Goal: Information Seeking & Learning: Find specific fact

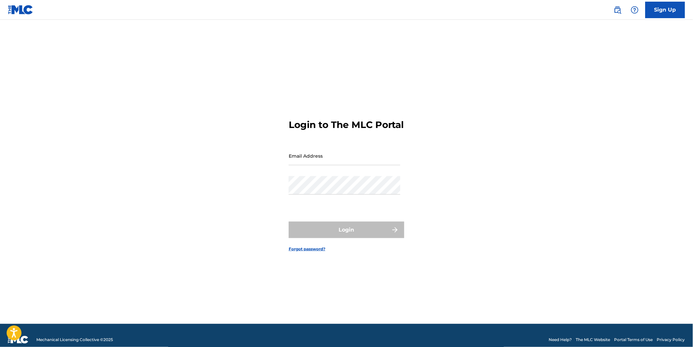
click at [322, 158] on input "Email Address" at bounding box center [345, 156] width 112 height 19
type input "[PERSON_NAME][EMAIL_ADDRESS][DOMAIN_NAME]"
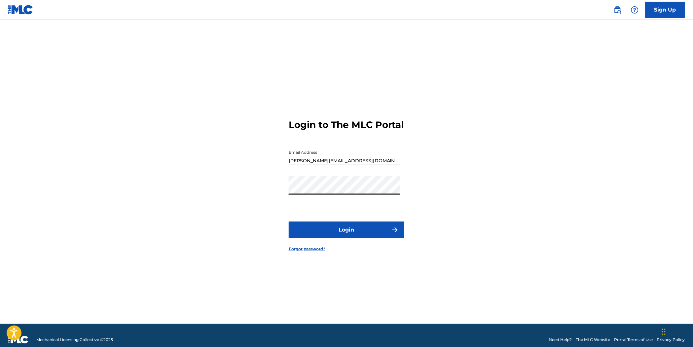
click at [361, 237] on button "Login" at bounding box center [347, 230] width 116 height 17
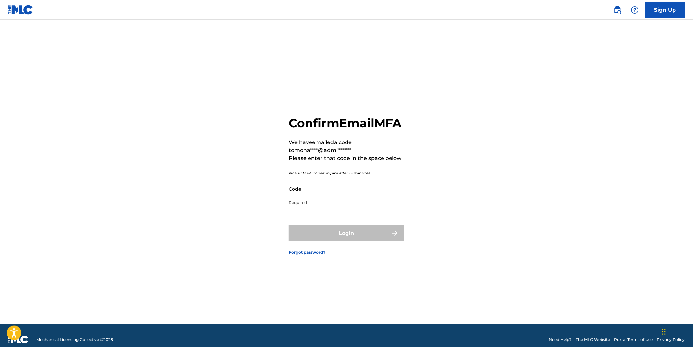
drag, startPoint x: 329, startPoint y: 199, endPoint x: 333, endPoint y: 209, distance: 10.8
click at [329, 198] on input "Code" at bounding box center [345, 189] width 112 height 19
paste input "984353"
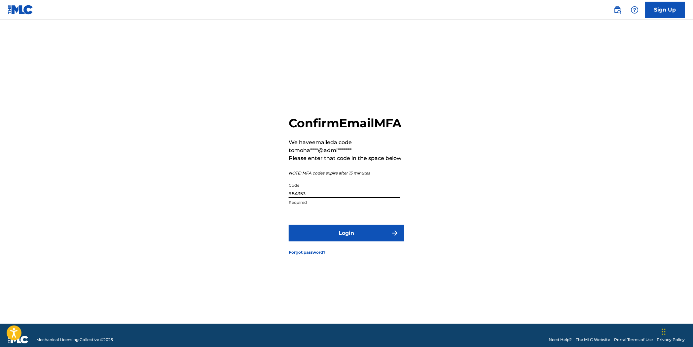
type input "984353"
click at [364, 242] on button "Login" at bounding box center [347, 233] width 116 height 17
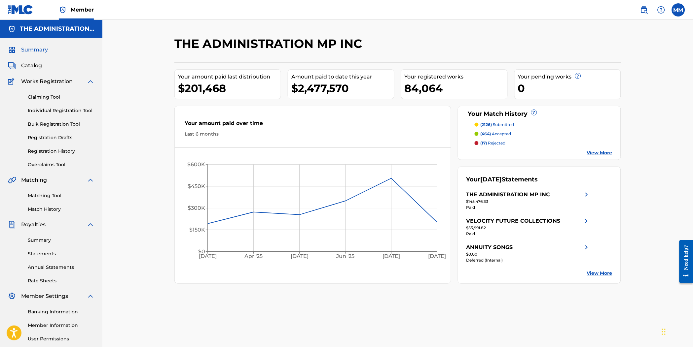
click at [640, 8] on img at bounding box center [644, 10] width 8 height 8
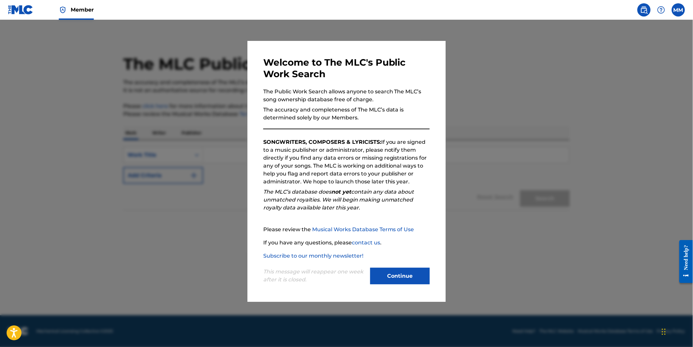
click at [414, 269] on button "Continue" at bounding box center [399, 276] width 59 height 17
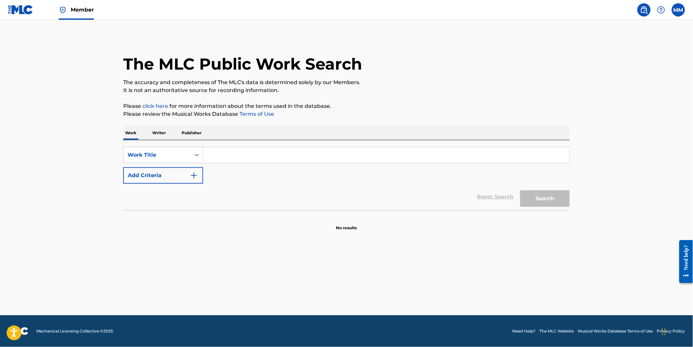
click at [232, 160] on input "Search Form" at bounding box center [386, 155] width 366 height 16
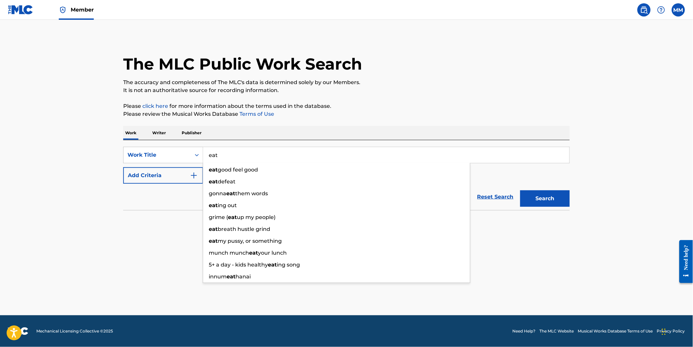
type input "eat"
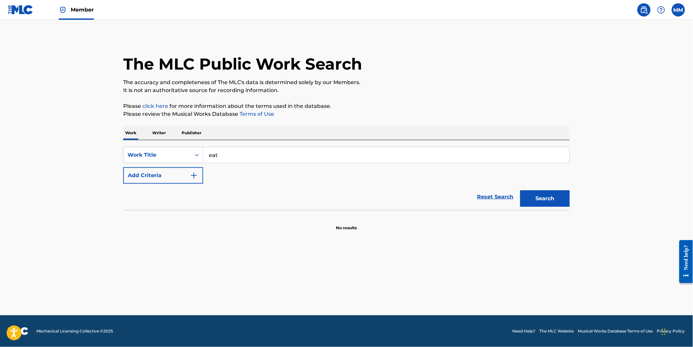
click at [181, 179] on button "Add Criteria" at bounding box center [163, 175] width 80 height 17
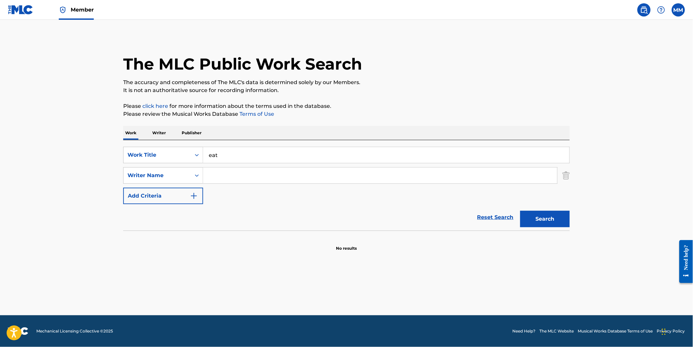
click at [220, 178] on input "Search Form" at bounding box center [380, 176] width 354 height 16
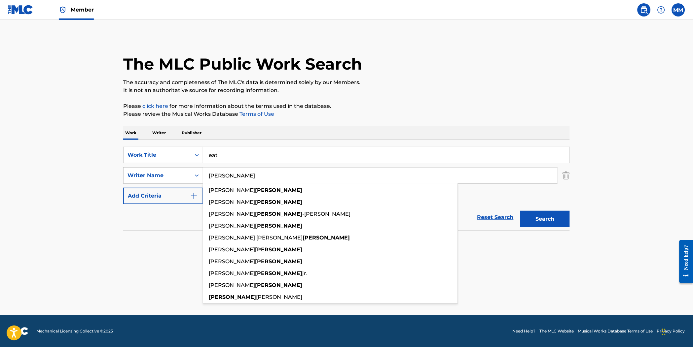
click at [520, 211] on button "Search" at bounding box center [545, 219] width 50 height 17
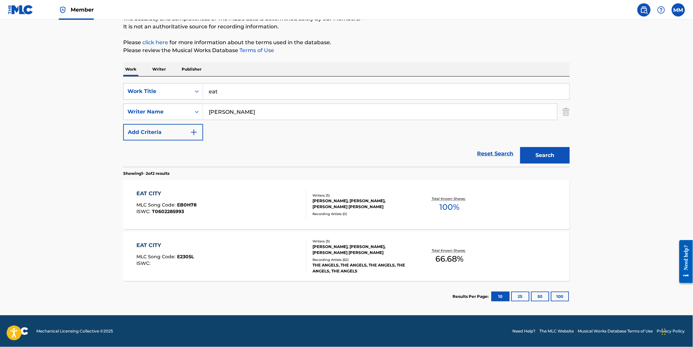
scroll to position [30, 0]
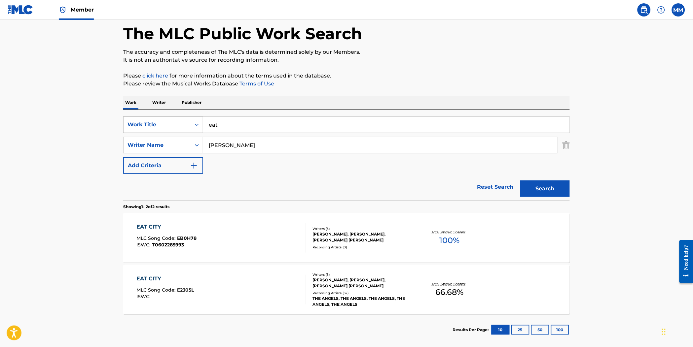
drag, startPoint x: 193, startPoint y: 142, endPoint x: 136, endPoint y: 132, distance: 58.7
click at [137, 132] on div "SearchWithCriteria4577b064-ea77-4617-8f92-8dbca8b7c6bd Work Title eat SearchWit…" at bounding box center [346, 145] width 446 height 57
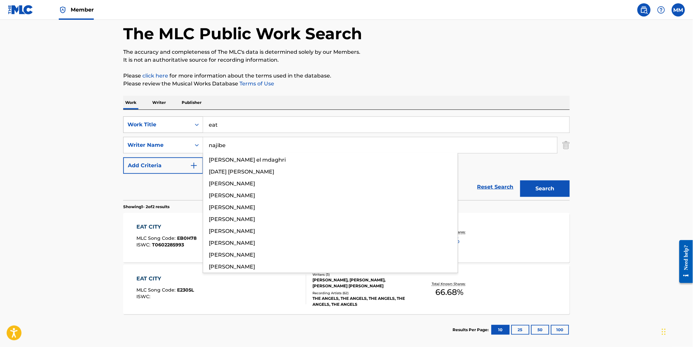
click at [520, 181] on button "Search" at bounding box center [545, 189] width 50 height 17
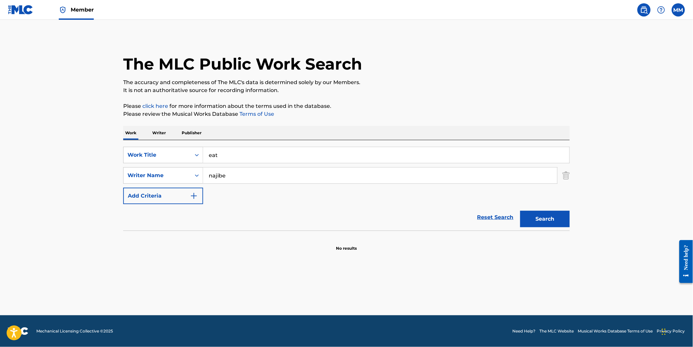
drag, startPoint x: 241, startPoint y: 178, endPoint x: 106, endPoint y: 165, distance: 135.6
click at [141, 168] on div "SearchWithCriteria09f9b8d7-903d-42ad-a012-143e4b07ccd4 Writer Name [PERSON_NAME]" at bounding box center [346, 175] width 446 height 17
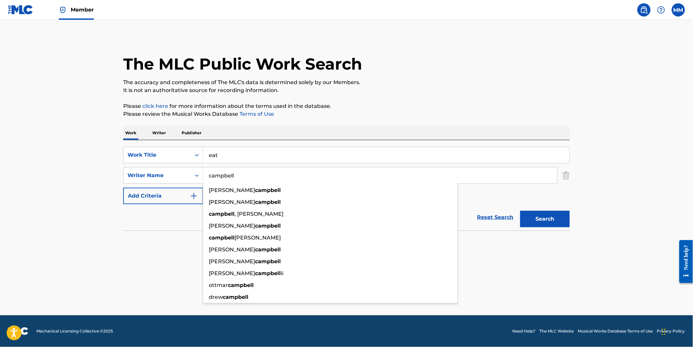
type input "campbell"
click at [520, 211] on button "Search" at bounding box center [545, 219] width 50 height 17
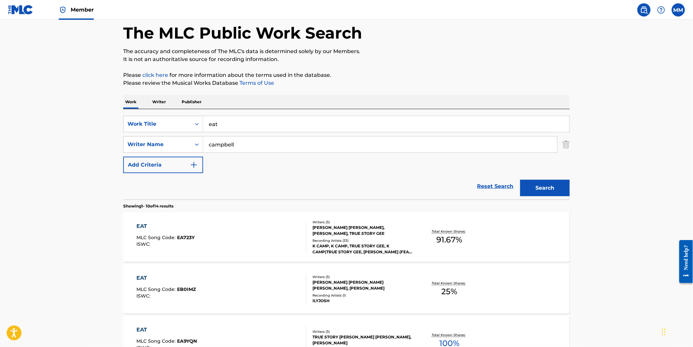
scroll to position [23, 0]
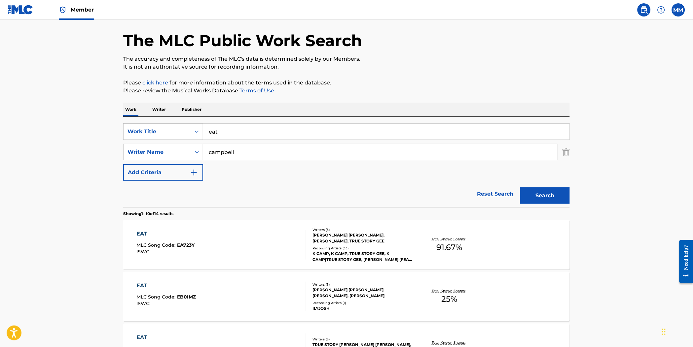
click at [232, 247] on div "EAT MLC Song Code : EA723Y ISWC :" at bounding box center [222, 245] width 170 height 30
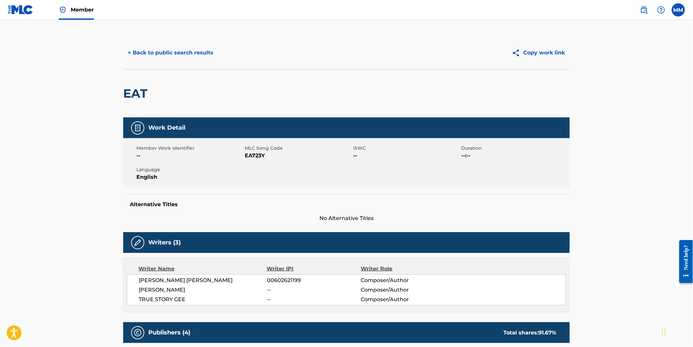
click at [148, 48] on button "< Back to public search results" at bounding box center [170, 53] width 95 height 17
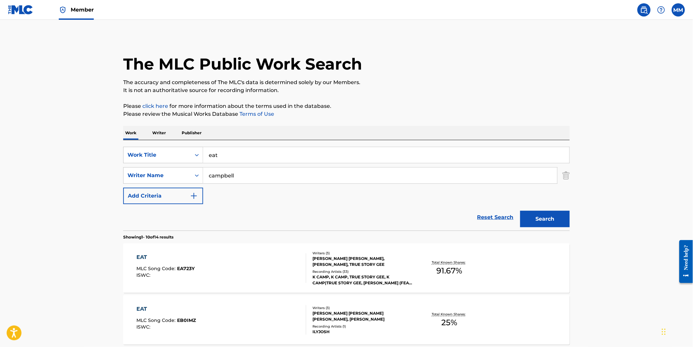
click at [23, 11] on img at bounding box center [20, 10] width 25 height 10
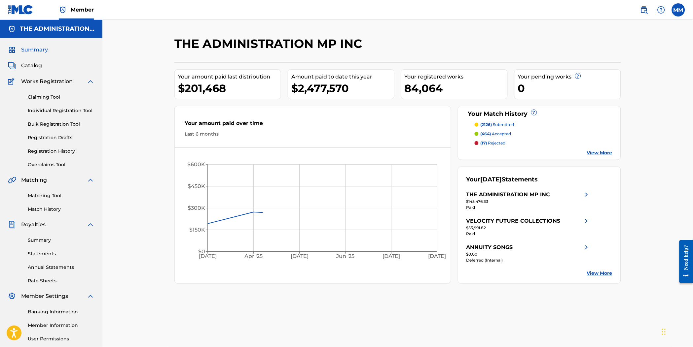
click at [31, 64] on span "Catalog" at bounding box center [31, 66] width 21 height 8
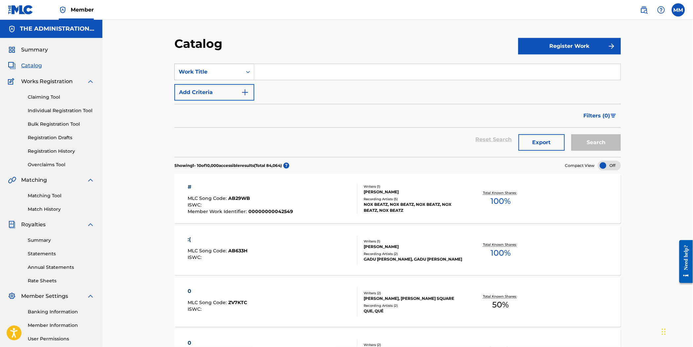
drag, startPoint x: 219, startPoint y: 81, endPoint x: 208, endPoint y: 75, distance: 12.4
click at [217, 80] on div "SearchWithCriteria7565a5b0-0e4c-4c93-b48d-28f0c329346f Work Title Add Criteria" at bounding box center [397, 82] width 446 height 37
click at [208, 75] on div "Work Title" at bounding box center [208, 72] width 59 height 8
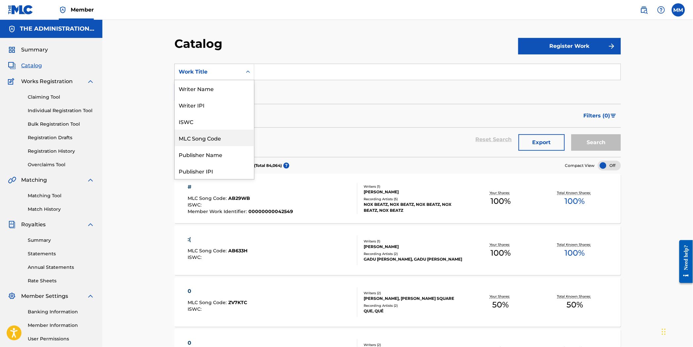
drag, startPoint x: 209, startPoint y: 138, endPoint x: 277, endPoint y: 100, distance: 77.3
click at [211, 137] on div "MLC Song Code" at bounding box center [214, 138] width 79 height 17
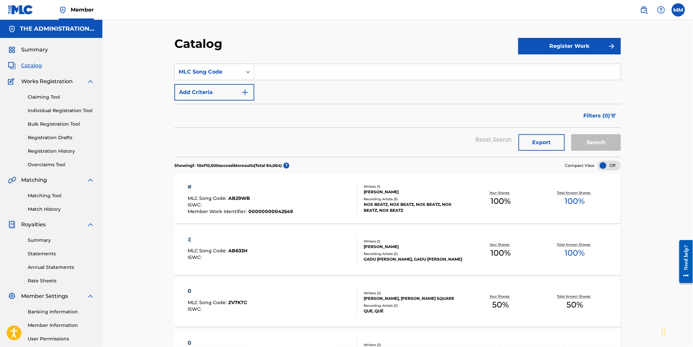
click at [301, 70] on input "Search Form" at bounding box center [437, 72] width 366 height 16
paste input "AB7JLC"
type input "AB7JLC"
click at [603, 146] on button "Search" at bounding box center [596, 142] width 50 height 17
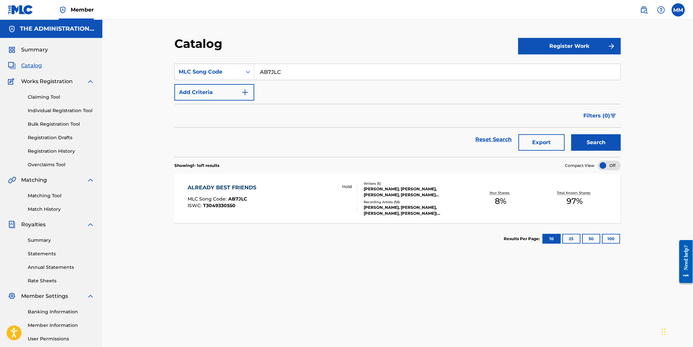
click at [296, 196] on div "ALREADY BEST FRIENDS MLC Song Code : AB7JLC ISWC : T3049330550 Hold" at bounding box center [273, 199] width 170 height 30
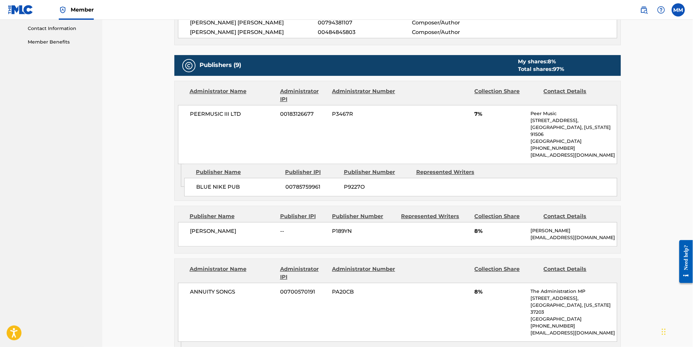
scroll to position [384, 0]
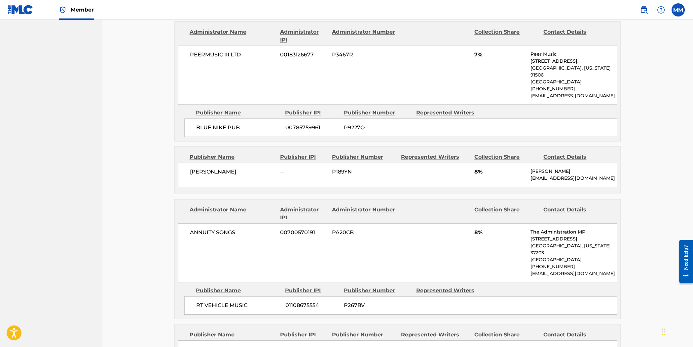
click at [340, 172] on span "P189YN" at bounding box center [364, 172] width 64 height 8
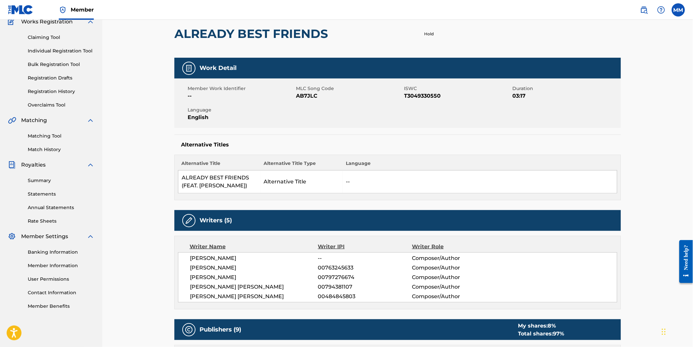
scroll to position [0, 0]
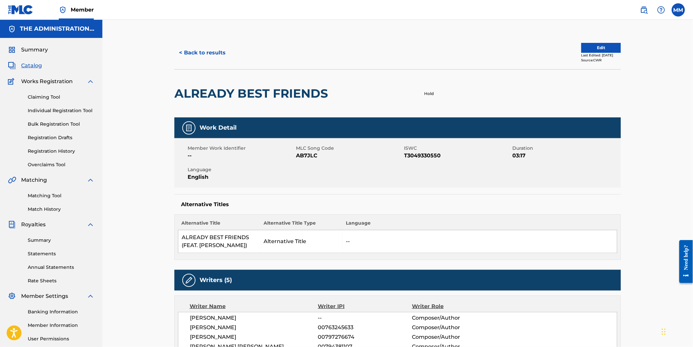
click at [649, 9] on link at bounding box center [643, 9] width 13 height 13
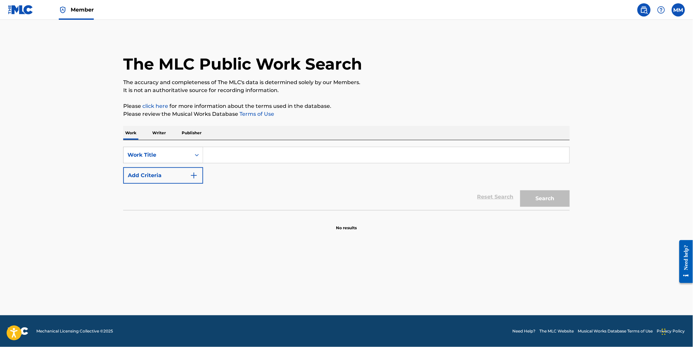
click at [193, 133] on p "Publisher" at bounding box center [192, 133] width 24 height 14
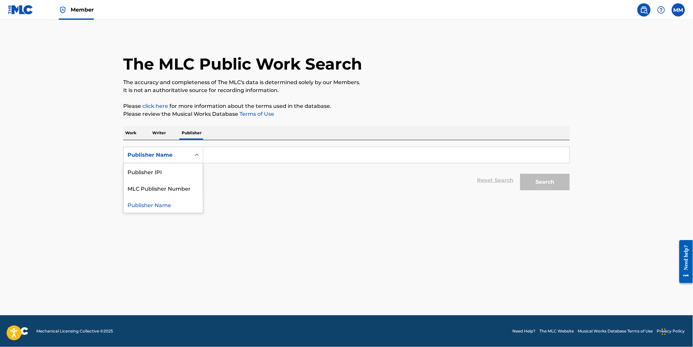
click at [174, 153] on div "Publisher Name" at bounding box center [156, 155] width 59 height 8
click at [166, 188] on div "MLC Publisher Number" at bounding box center [162, 188] width 79 height 17
click at [239, 156] on input "Search Form" at bounding box center [386, 155] width 366 height 16
paste input "P189YN"
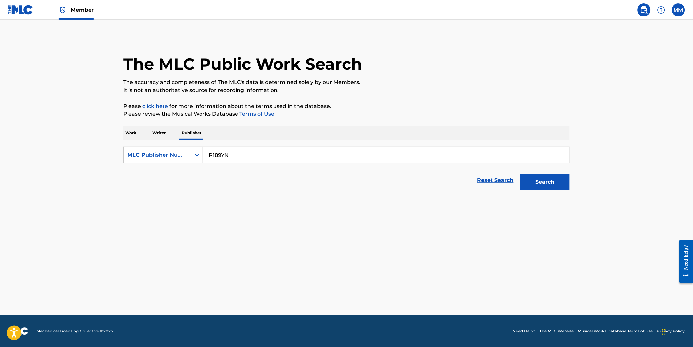
type input "P189YN"
click at [543, 182] on button "Search" at bounding box center [545, 182] width 50 height 17
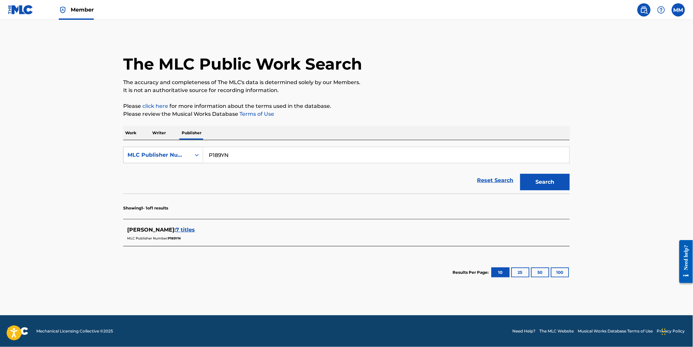
click at [185, 231] on span "7 titles" at bounding box center [185, 230] width 19 height 6
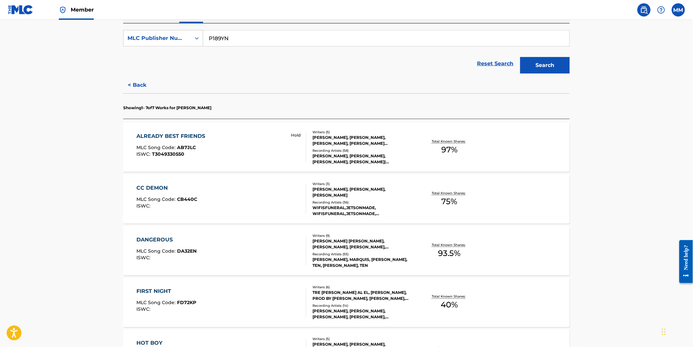
scroll to position [135, 0]
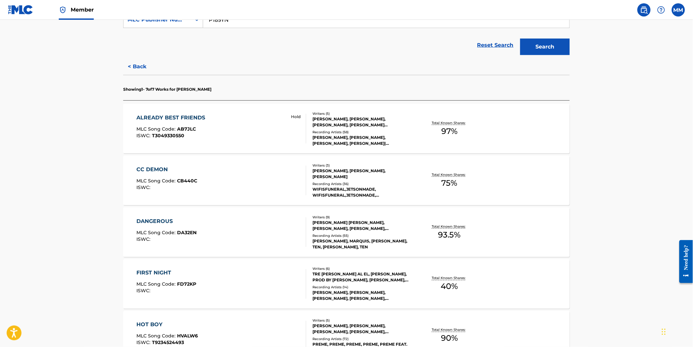
click at [183, 180] on span "CB440C" at bounding box center [187, 181] width 20 height 6
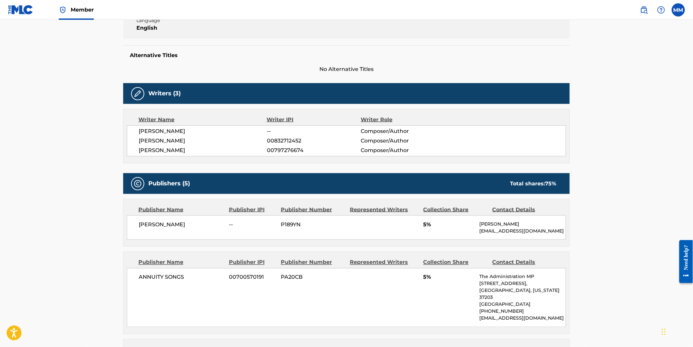
scroll to position [98, 0]
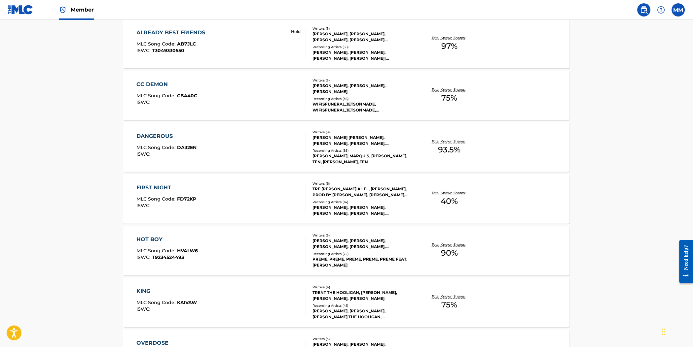
scroll to position [227, 0]
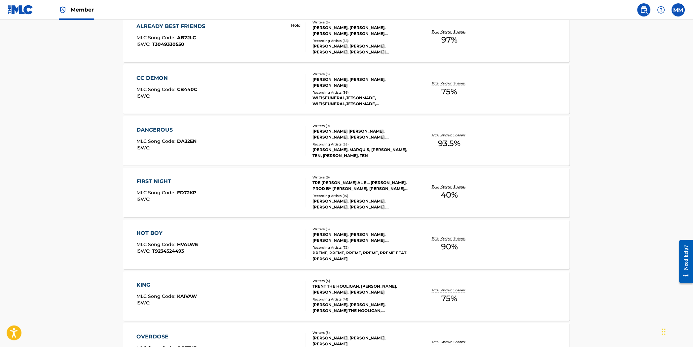
click at [255, 192] on div "FIRST NIGHT MLC Song Code : FD72KP ISWC :" at bounding box center [222, 193] width 170 height 30
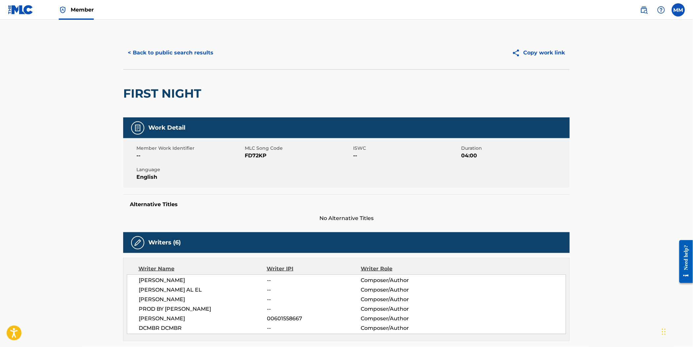
click at [236, 189] on div "Work Detail Member Work Identifier -- MLC Song Code FD72KP ISWC -- Duration 04:…" at bounding box center [346, 170] width 446 height 105
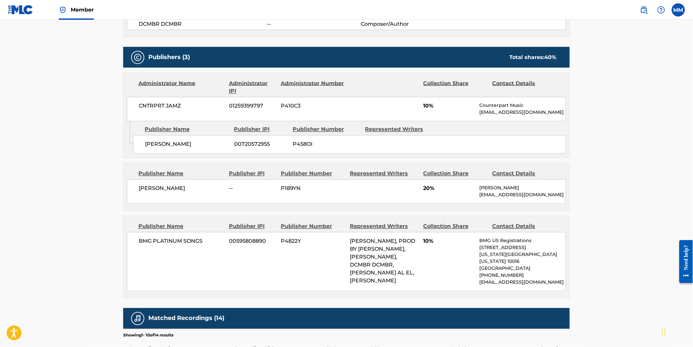
scroll to position [309, 0]
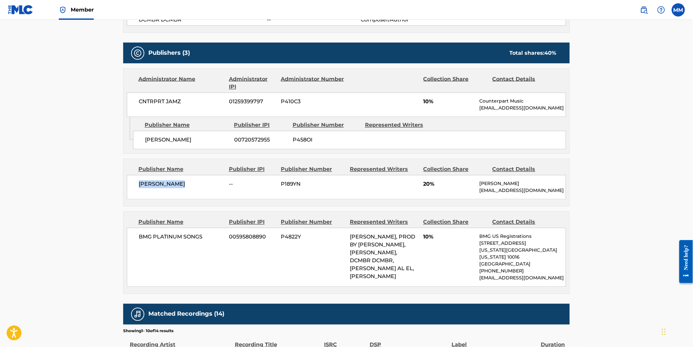
drag, startPoint x: 175, startPoint y: 186, endPoint x: 206, endPoint y: 188, distance: 31.7
click at [206, 188] on div "[PERSON_NAME] -- P189YN 20% [PERSON_NAME] [EMAIL_ADDRESS][DOMAIN_NAME]" at bounding box center [346, 187] width 439 height 24
copy span "[PERSON_NAME]"
click at [213, 181] on span "[PERSON_NAME]" at bounding box center [182, 185] width 86 height 8
drag, startPoint x: 198, startPoint y: 185, endPoint x: 133, endPoint y: 184, distance: 65.0
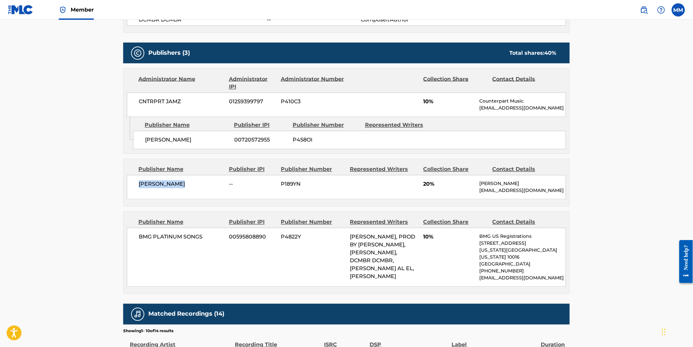
click at [133, 184] on div "[PERSON_NAME] -- P189YN 20% [PERSON_NAME] [EMAIL_ADDRESS][DOMAIN_NAME]" at bounding box center [346, 187] width 439 height 24
copy span "[PERSON_NAME]"
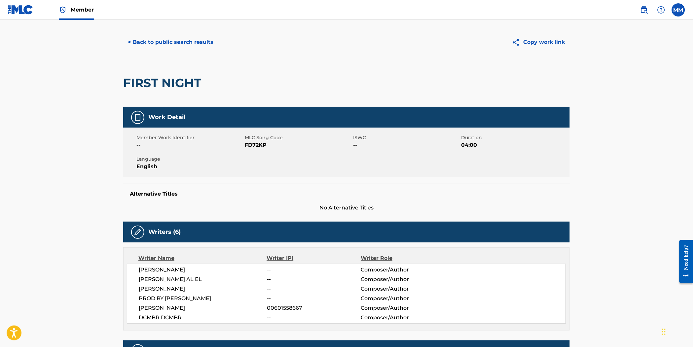
scroll to position [0, 0]
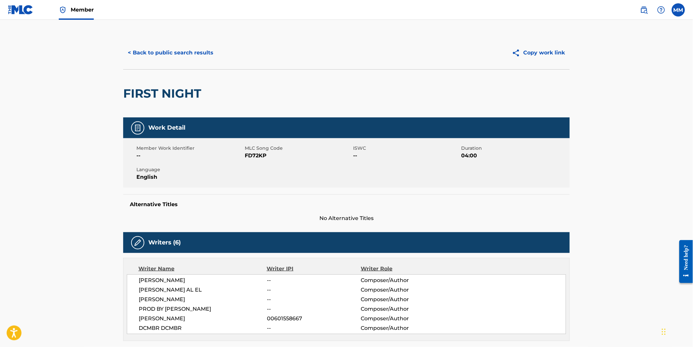
click at [643, 9] on img at bounding box center [644, 10] width 8 height 8
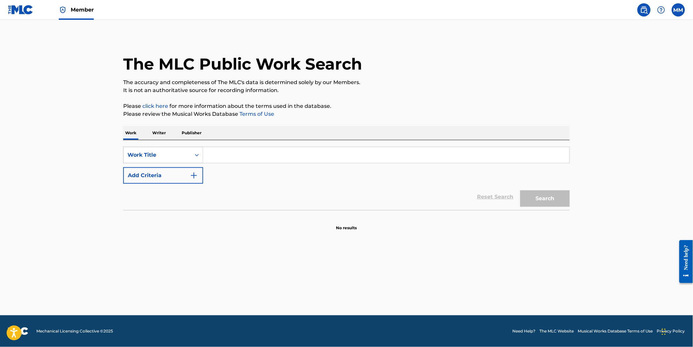
click at [181, 155] on div "Work Title" at bounding box center [156, 155] width 59 height 8
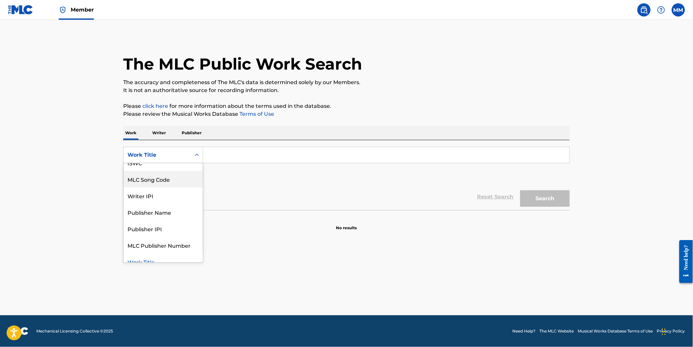
scroll to position [12, 0]
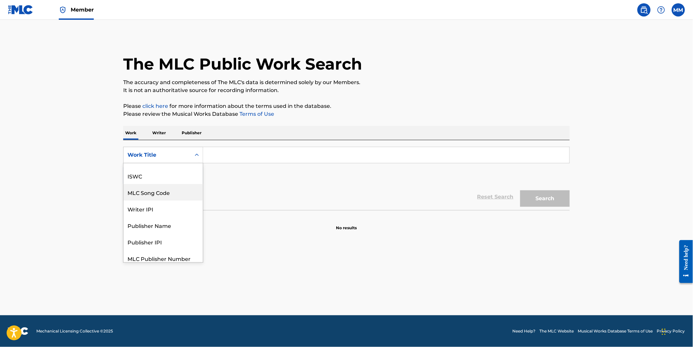
click at [165, 172] on div "ISWC" at bounding box center [162, 176] width 79 height 17
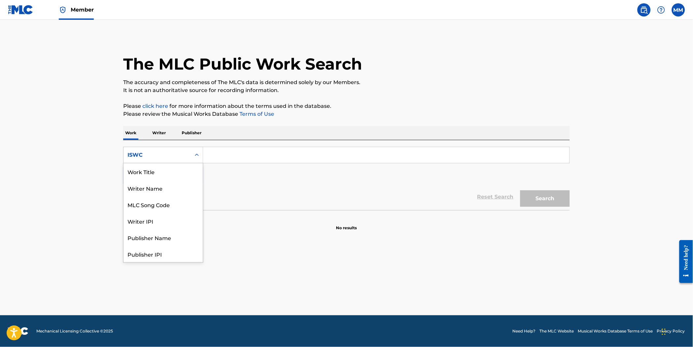
drag, startPoint x: 158, startPoint y: 156, endPoint x: 156, endPoint y: 181, distance: 24.2
click at [158, 156] on div "ISWC" at bounding box center [156, 155] width 59 height 8
click at [159, 174] on div "MLC Song Code" at bounding box center [162, 171] width 79 height 17
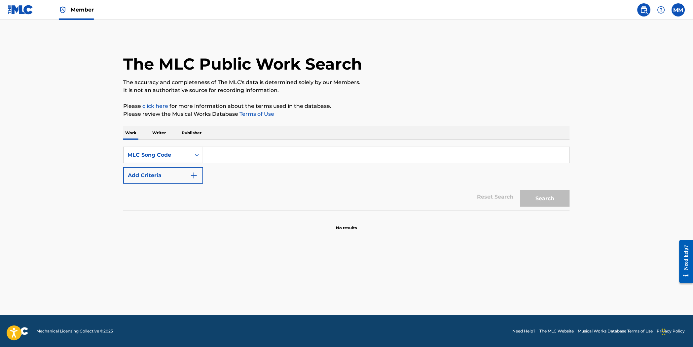
click at [230, 157] on input "Search Form" at bounding box center [386, 155] width 366 height 16
paste input "WVC02P"
type input "WVC02P"
click at [579, 201] on main "The MLC Public Work Search The accuracy and completeness of The MLC's data is d…" at bounding box center [346, 168] width 693 height 296
click at [567, 200] on button "Search" at bounding box center [545, 198] width 50 height 17
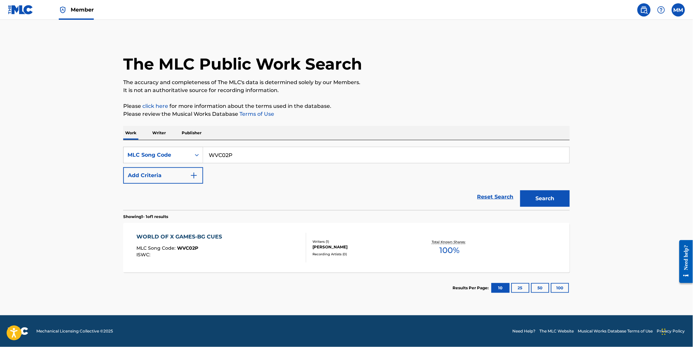
click at [293, 239] on div "WORLD OF X GAMES-BG CUES MLC Song Code : WVC02P ISWC :" at bounding box center [222, 248] width 170 height 30
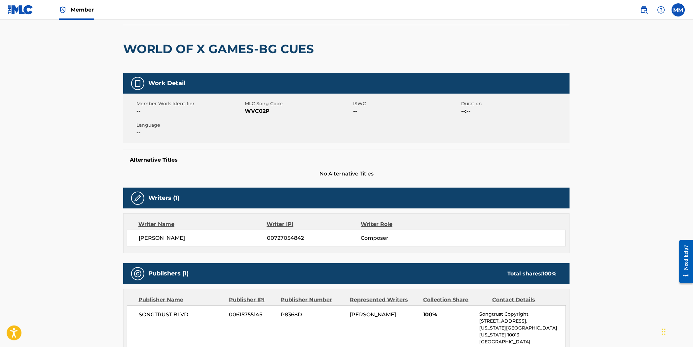
scroll to position [16, 0]
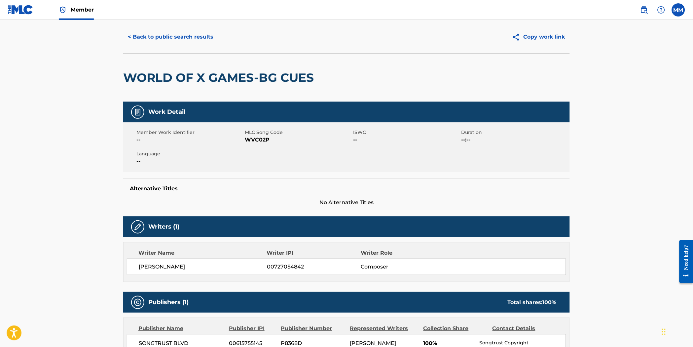
click at [156, 39] on button "< Back to public search results" at bounding box center [170, 37] width 95 height 17
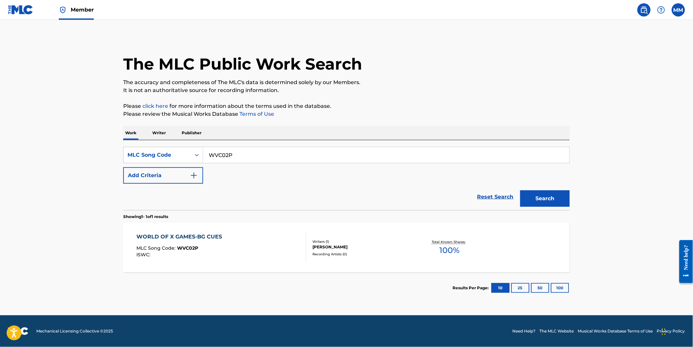
drag, startPoint x: 205, startPoint y: 152, endPoint x: 148, endPoint y: 144, distance: 57.8
click at [149, 143] on div "SearchWithCriteria39f3d84f-3c44-4c21-9f5b-1a28d524e0c5 MLC Song Code WVC02P Add…" at bounding box center [346, 175] width 446 height 70
paste input "930U"
type input "WV930U"
click at [554, 196] on button "Search" at bounding box center [545, 198] width 50 height 17
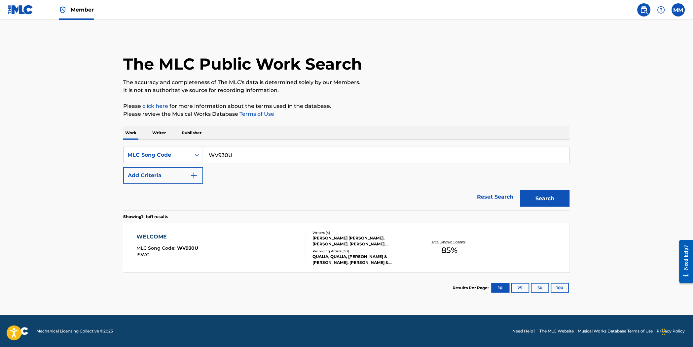
click at [268, 239] on div "WELCOME MLC Song Code : WV930U ISWC :" at bounding box center [222, 248] width 170 height 30
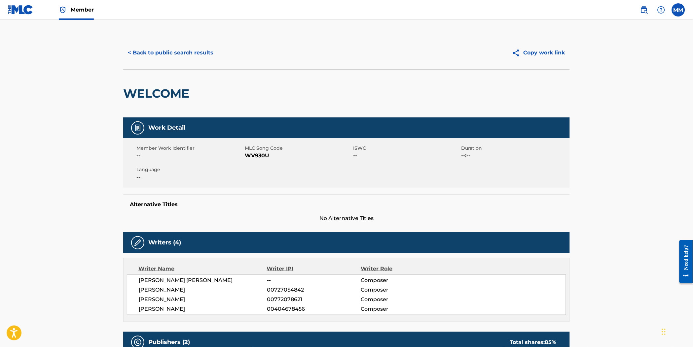
click at [153, 54] on button "< Back to public search results" at bounding box center [170, 53] width 95 height 17
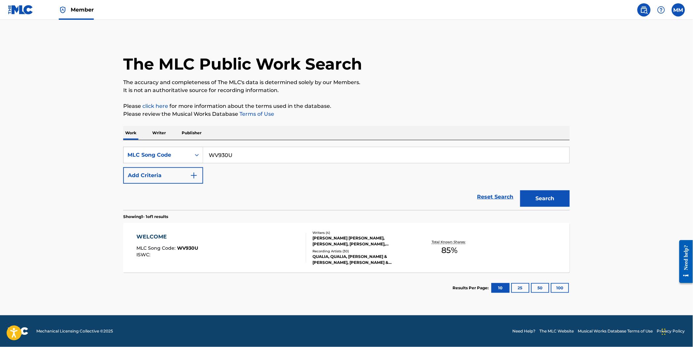
drag, startPoint x: 192, startPoint y: 150, endPoint x: 142, endPoint y: 144, distance: 51.2
click at [143, 144] on div "SearchWithCriteria39f3d84f-3c44-4c21-9f5b-1a28d524e0c5 MLC Song Code WV930U Add…" at bounding box center [346, 175] width 446 height 70
paste input "PJ1CX"
type input "PJ1CXU"
click at [539, 201] on button "Search" at bounding box center [545, 198] width 50 height 17
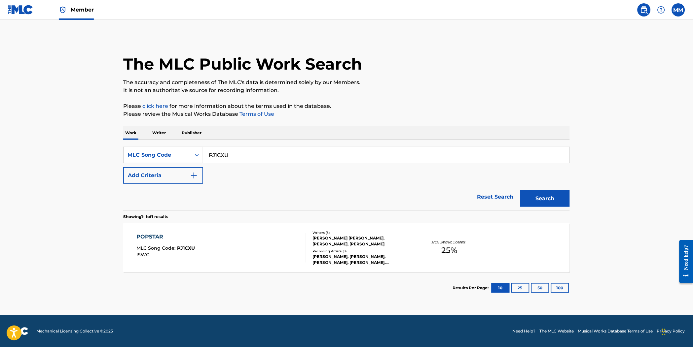
click at [281, 244] on div "POPSTAR MLC Song Code : PJ1CXU ISWC :" at bounding box center [222, 248] width 170 height 30
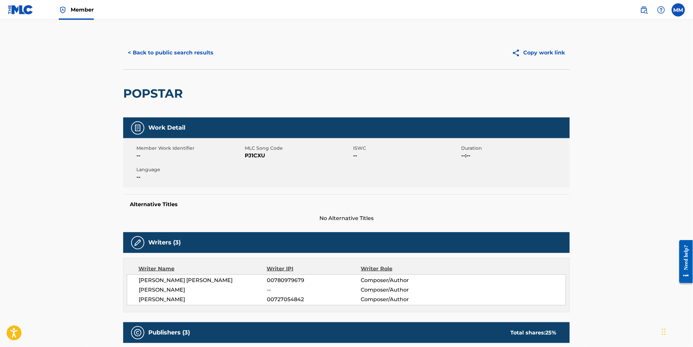
click at [160, 56] on button "< Back to public search results" at bounding box center [170, 53] width 95 height 17
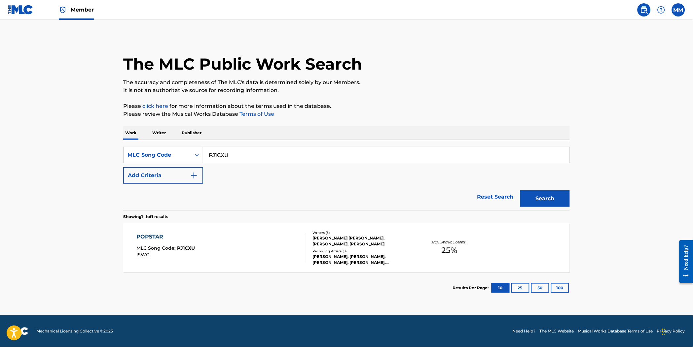
drag, startPoint x: 245, startPoint y: 158, endPoint x: 102, endPoint y: 130, distance: 145.5
click at [107, 130] on main "The MLC Public Work Search The accuracy and completeness of The MLC's data is d…" at bounding box center [346, 168] width 693 height 296
paste input "KA1VAW"
type input "KA1VAW"
click at [542, 192] on button "Search" at bounding box center [545, 198] width 50 height 17
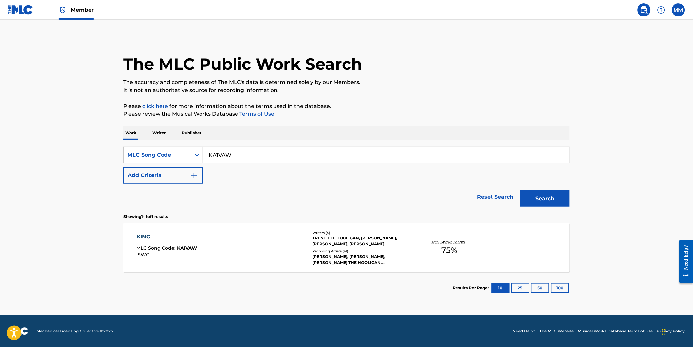
click at [271, 249] on div "KING MLC Song Code : KA1VAW ISWC :" at bounding box center [222, 248] width 170 height 30
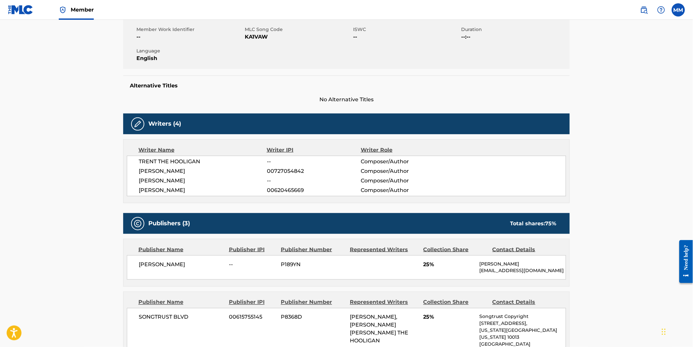
scroll to position [4, 0]
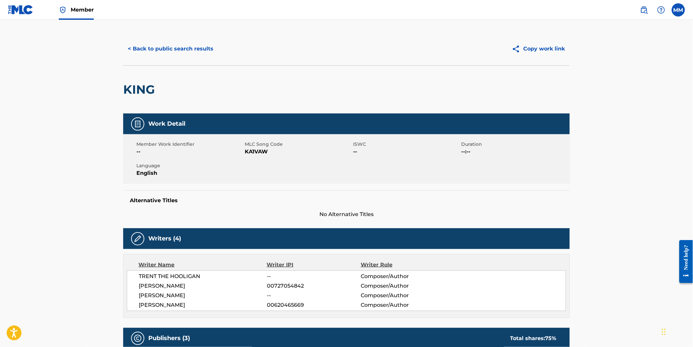
click at [192, 48] on button "< Back to public search results" at bounding box center [170, 49] width 95 height 17
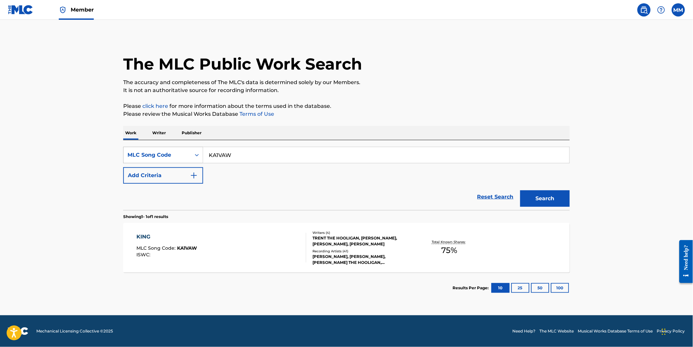
drag, startPoint x: 233, startPoint y: 154, endPoint x: 168, endPoint y: 149, distance: 66.0
click at [168, 149] on div "SearchWithCriteria39f3d84f-3c44-4c21-9f5b-1a28d524e0c5 MLC Song Code KA1VAW" at bounding box center [346, 155] width 446 height 17
paste input "LVCEJS"
type input "LVCEJS"
click at [552, 196] on button "Search" at bounding box center [545, 198] width 50 height 17
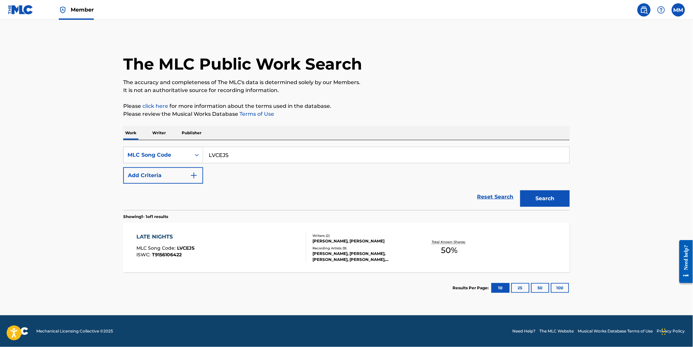
click at [277, 234] on div "LATE NIGHTS MLC Song Code : LVCEJS ISWC : T9156106422" at bounding box center [222, 248] width 170 height 30
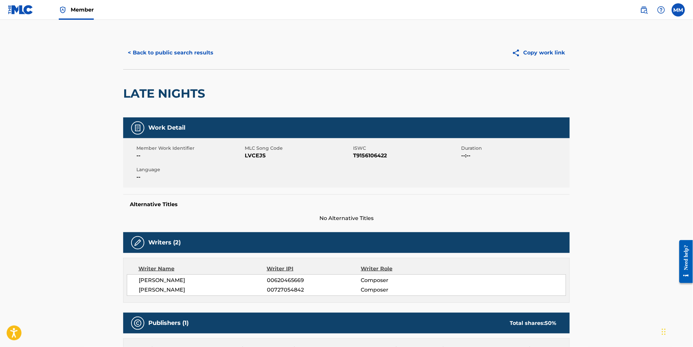
click at [165, 71] on div "LATE NIGHTS" at bounding box center [165, 94] width 85 height 48
click at [156, 53] on button "< Back to public search results" at bounding box center [170, 53] width 95 height 17
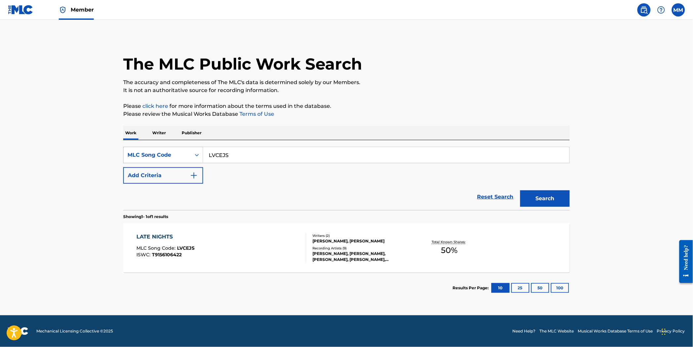
drag, startPoint x: 231, startPoint y: 154, endPoint x: 160, endPoint y: 148, distance: 71.0
click at [170, 149] on div "SearchWithCriteria39f3d84f-3c44-4c21-9f5b-1a28d524e0c5 MLC Song Code LVCEJS" at bounding box center [346, 155] width 446 height 17
paste input "MW2U6D"
type input "MW2U6D"
click at [529, 202] on button "Search" at bounding box center [545, 198] width 50 height 17
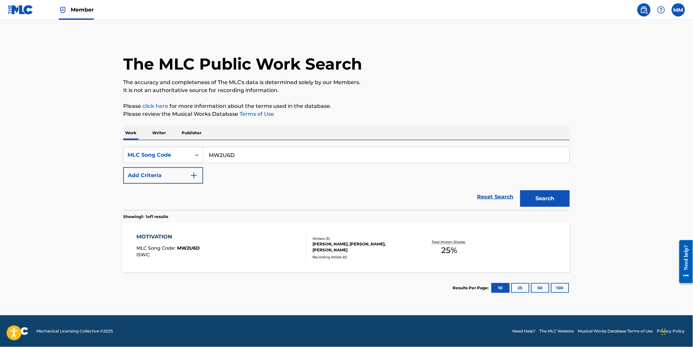
click at [243, 249] on div "MOTIVATION MLC Song Code : MW2U6D ISWC :" at bounding box center [222, 248] width 170 height 30
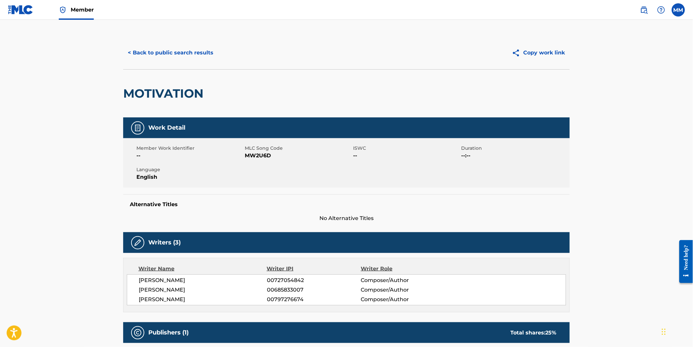
click at [162, 56] on button "< Back to public search results" at bounding box center [170, 53] width 95 height 17
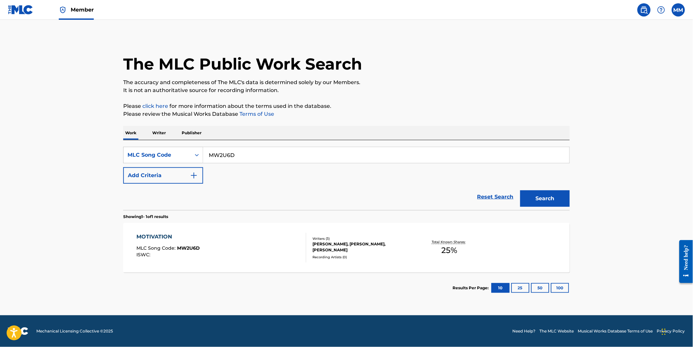
drag, startPoint x: 251, startPoint y: 157, endPoint x: 142, endPoint y: 143, distance: 109.9
click at [144, 143] on div "SearchWithCriteria39f3d84f-3c44-4c21-9f5b-1a28d524e0c5 MLC Song Code MW2U6D Add…" at bounding box center [346, 175] width 446 height 70
paste input "A1N0B"
type input "MA1N0B"
click at [557, 195] on button "Search" at bounding box center [545, 198] width 50 height 17
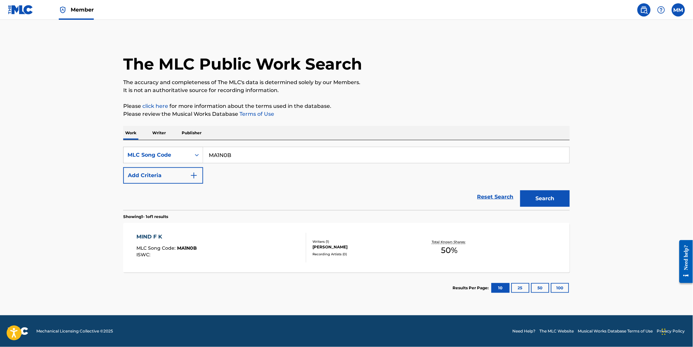
click at [257, 255] on div "MIND F K MLC Song Code : MA1N0B ISWC :" at bounding box center [222, 248] width 170 height 30
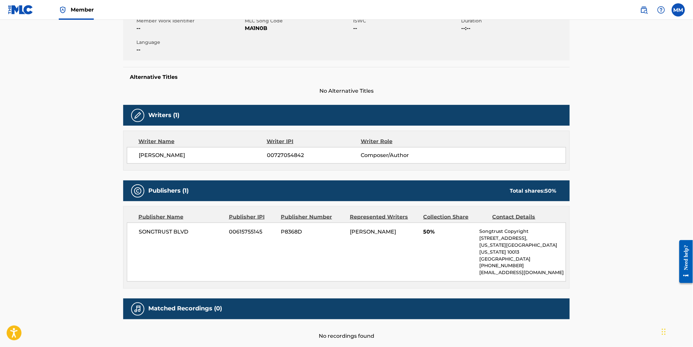
scroll to position [155, 0]
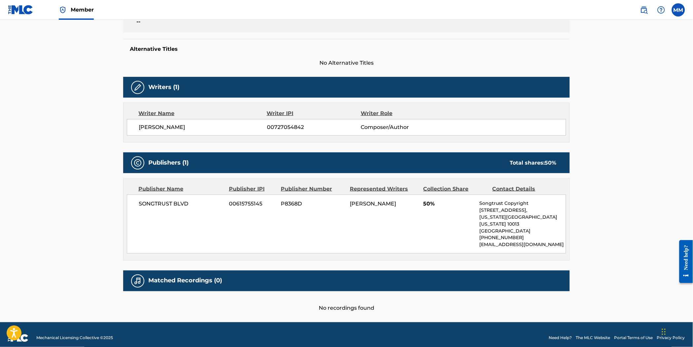
drag, startPoint x: 163, startPoint y: 203, endPoint x: 151, endPoint y: 205, distance: 11.8
click at [157, 204] on span "SONGTRUST BLVD" at bounding box center [182, 204] width 86 height 8
drag, startPoint x: 139, startPoint y: 204, endPoint x: 202, endPoint y: 205, distance: 62.7
click at [202, 205] on span "SONGTRUST BLVD" at bounding box center [182, 204] width 86 height 8
copy span "SONGTRUST BLVD"
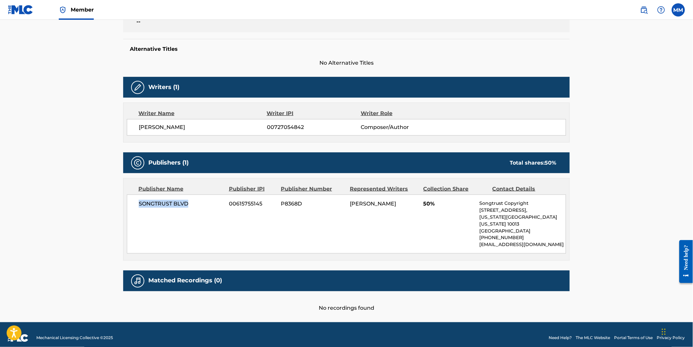
copy span "SONGTRUST BLVD"
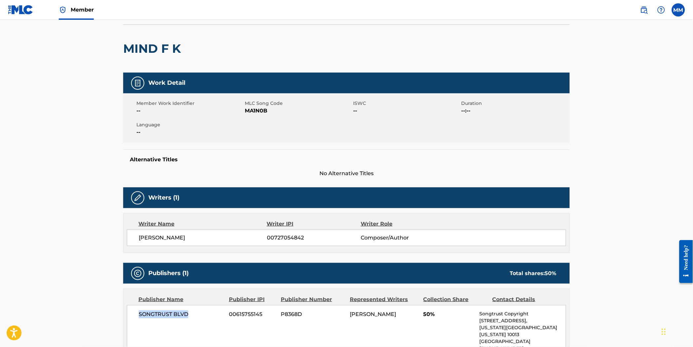
scroll to position [0, 0]
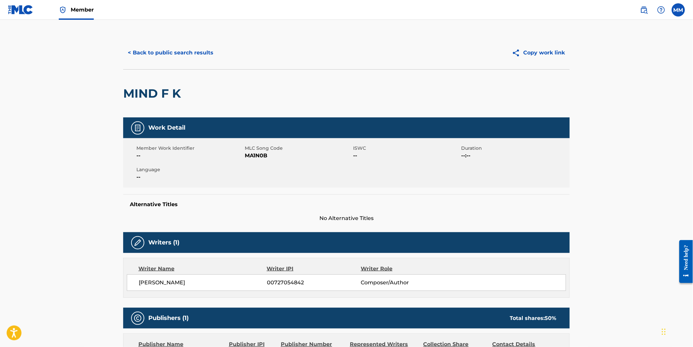
click at [168, 52] on button "< Back to public search results" at bounding box center [170, 53] width 95 height 17
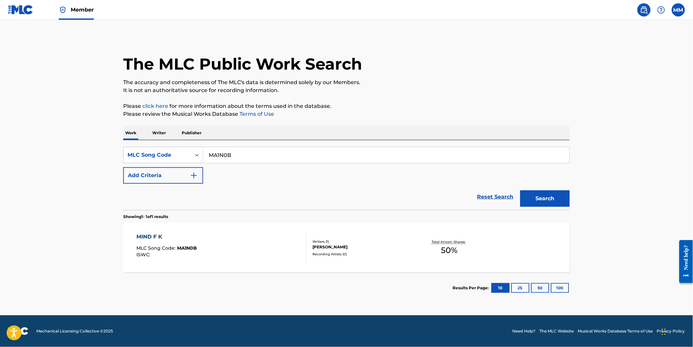
click at [18, 8] on img at bounding box center [20, 10] width 25 height 10
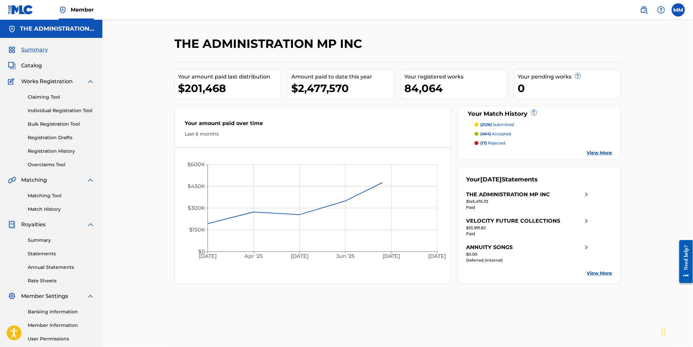
click at [36, 66] on span "Catalog" at bounding box center [31, 66] width 21 height 8
